Goal: Information Seeking & Learning: Learn about a topic

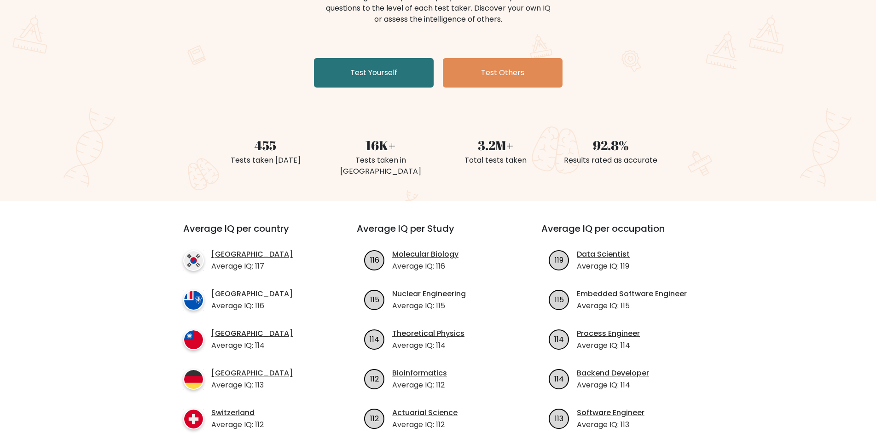
scroll to position [213, 0]
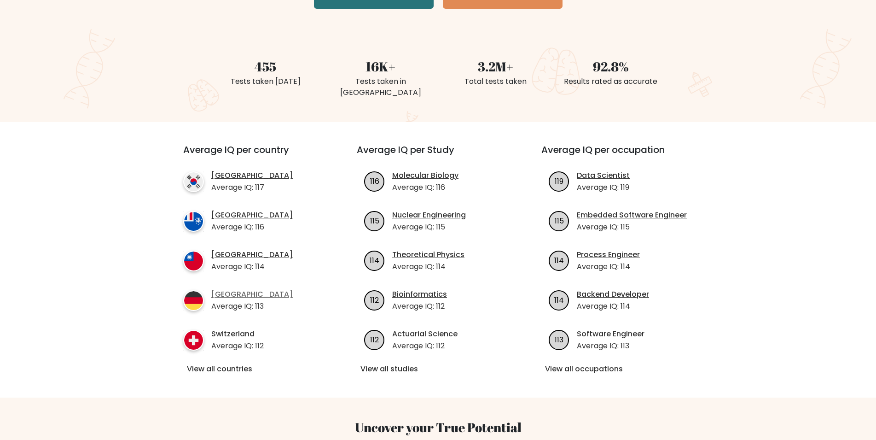
click at [235, 289] on link "[GEOGRAPHIC_DATA]" at bounding box center [251, 294] width 81 height 11
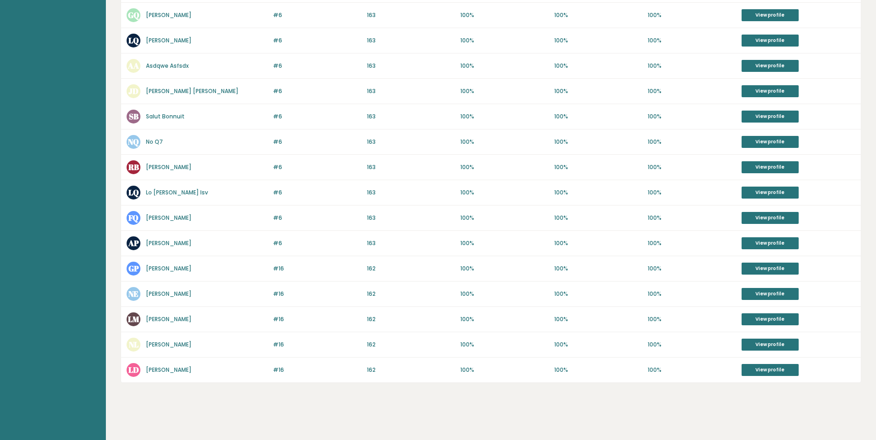
scroll to position [341, 0]
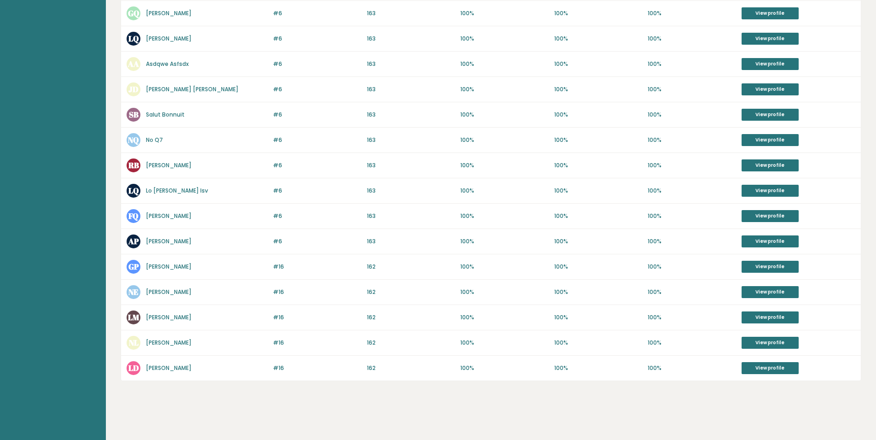
click at [177, 238] on link "[PERSON_NAME]" at bounding box center [169, 241] width 46 height 8
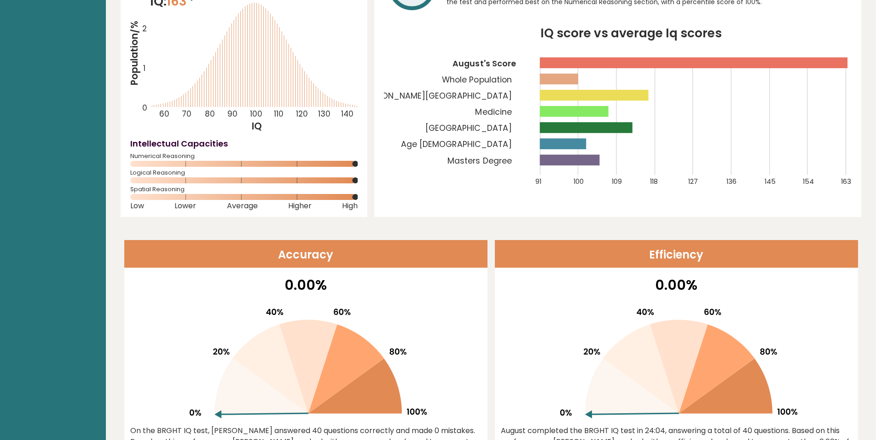
scroll to position [101, 0]
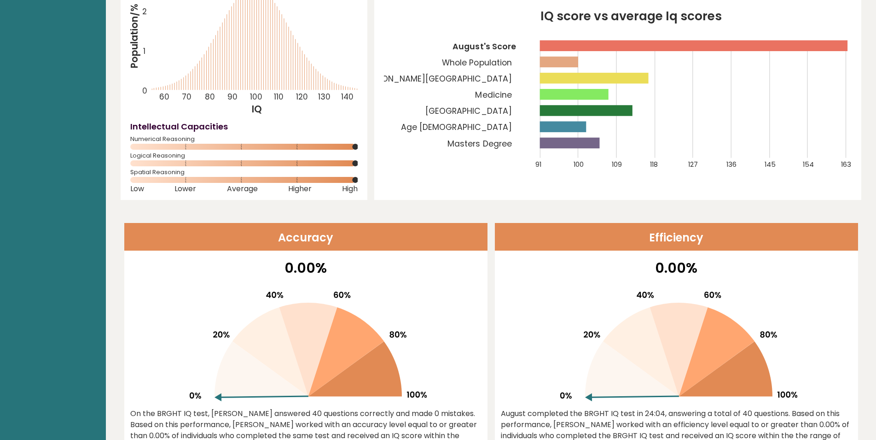
click at [508, 94] on tspan "Medicine" at bounding box center [494, 94] width 36 height 11
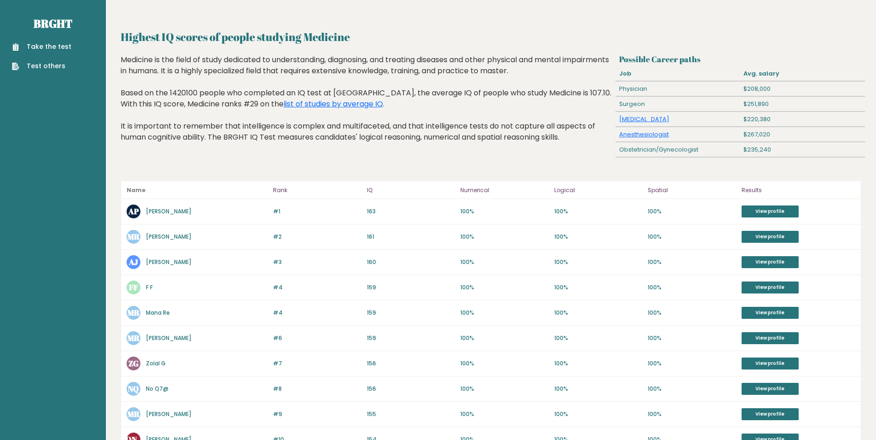
click at [166, 215] on link "[PERSON_NAME]" at bounding box center [169, 211] width 46 height 8
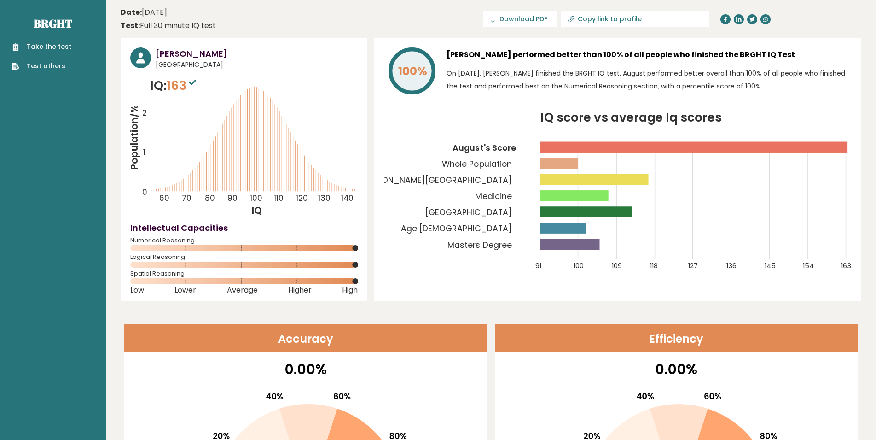
click at [512, 179] on tspan "[PERSON_NAME][GEOGRAPHIC_DATA]" at bounding box center [435, 179] width 151 height 11
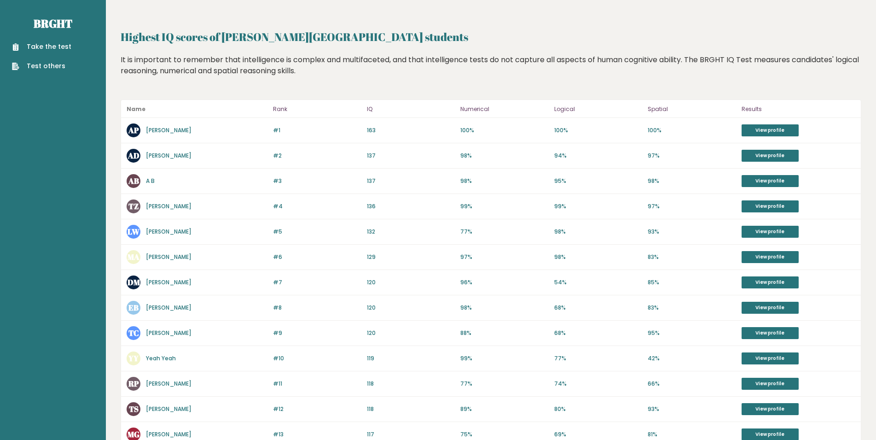
click at [150, 180] on link "A B" at bounding box center [150, 181] width 9 height 8
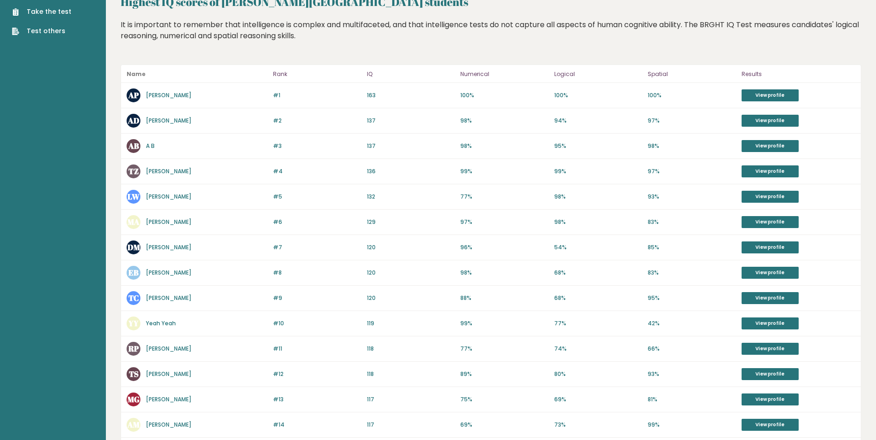
scroll to position [36, 0]
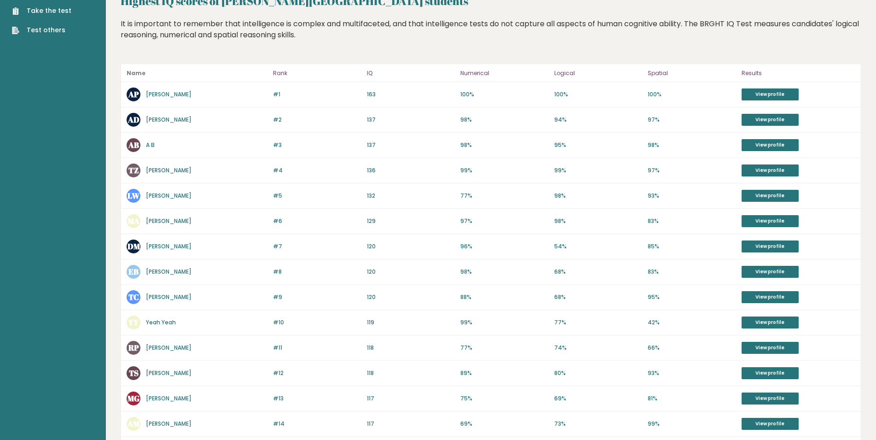
click at [183, 173] on link "Tobias Zwetschge" at bounding box center [169, 170] width 46 height 8
